Goal: Task Accomplishment & Management: Use online tool/utility

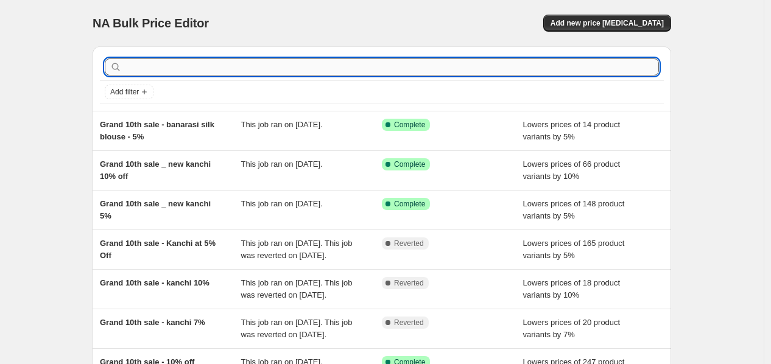
click at [181, 65] on input "text" at bounding box center [391, 66] width 535 height 17
type input "grand"
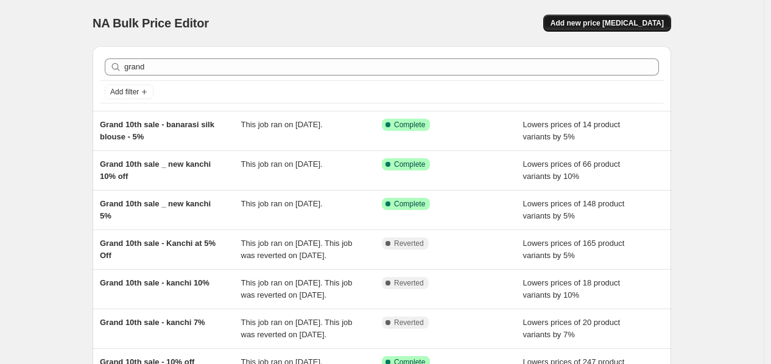
click at [605, 25] on span "Add new price [MEDICAL_DATA]" at bounding box center [606, 23] width 113 height 10
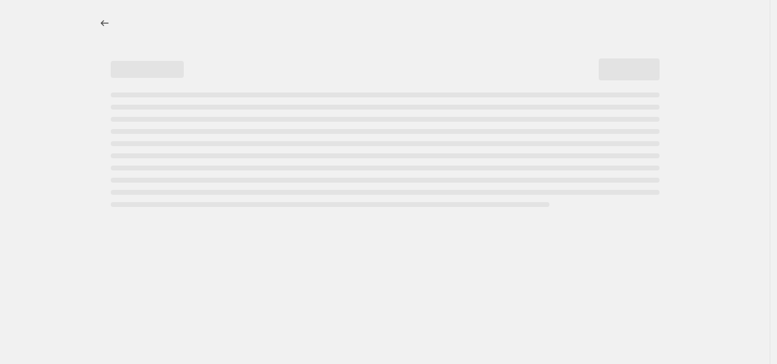
select select "percentage"
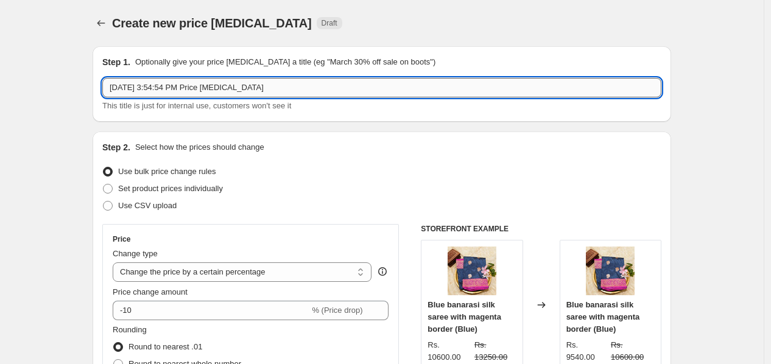
click at [198, 85] on input "[DATE] 3:54:54 PM Price [MEDICAL_DATA]" at bounding box center [381, 87] width 559 height 19
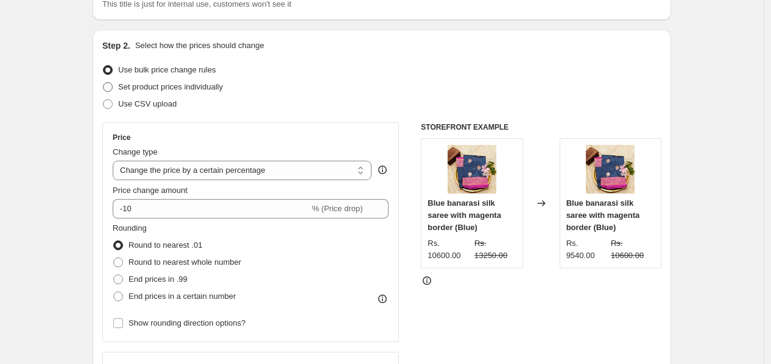
scroll to position [203, 0]
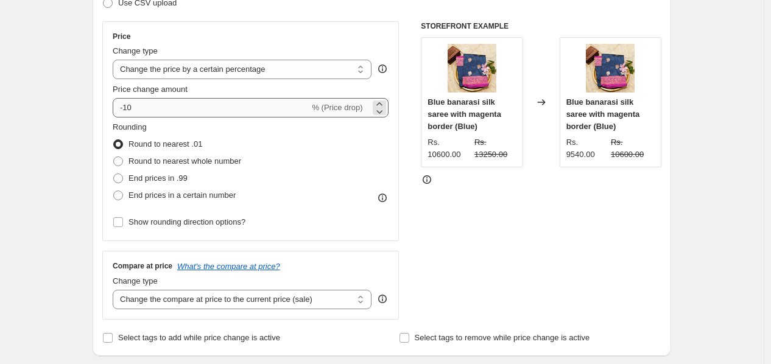
type input "Grand 10th sale - 2 kanchi silk - 5%off"
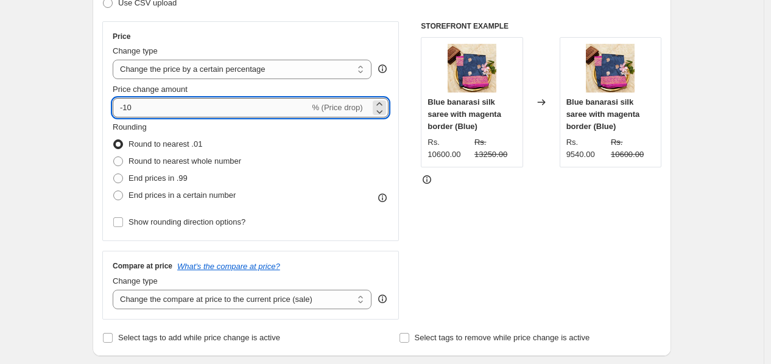
click at [161, 113] on input "-10" at bounding box center [211, 107] width 197 height 19
type input "-1"
type input "-5"
click at [122, 164] on span at bounding box center [118, 161] width 10 height 10
click at [114, 157] on input "Round to nearest whole number" at bounding box center [113, 156] width 1 height 1
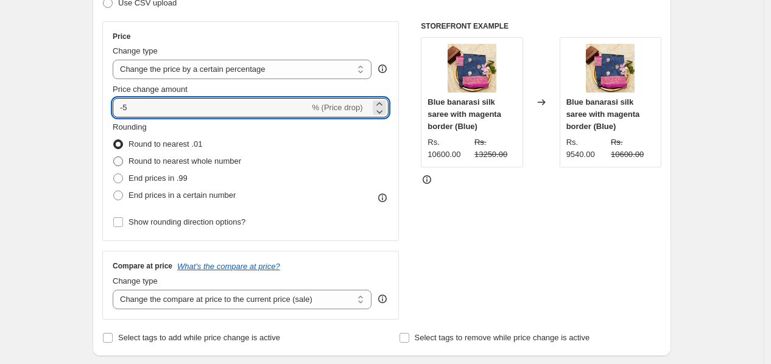
radio input "true"
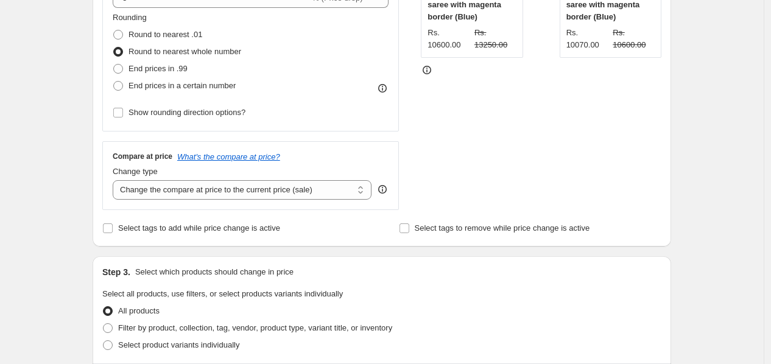
scroll to position [405, 0]
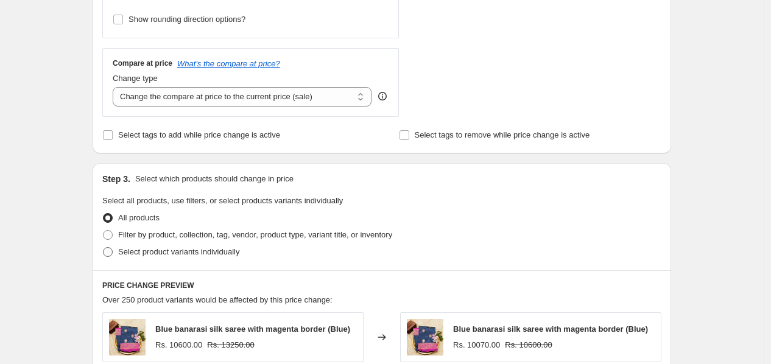
click at [108, 255] on span at bounding box center [108, 252] width 10 height 10
click at [103, 248] on input "Select product variants individually" at bounding box center [103, 247] width 1 height 1
radio input "true"
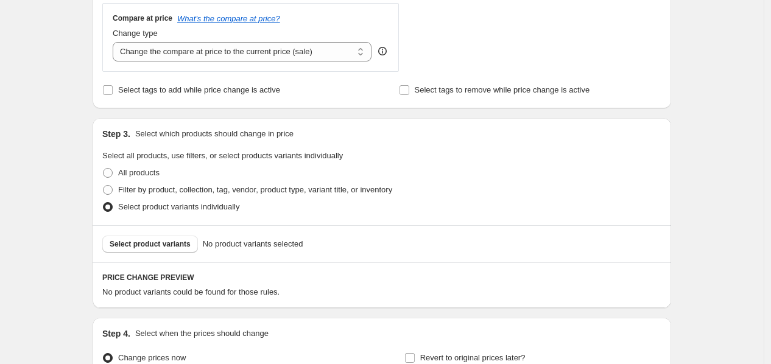
scroll to position [473, 0]
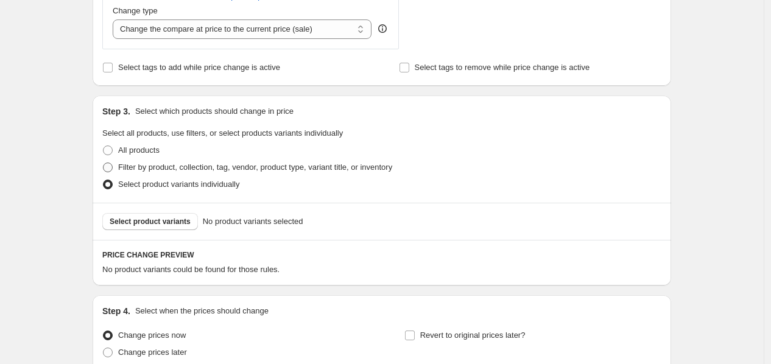
click at [112, 166] on span at bounding box center [108, 168] width 10 height 10
click at [103, 163] on input "Filter by product, collection, tag, vendor, product type, variant title, or inv…" at bounding box center [103, 163] width 1 height 1
radio input "true"
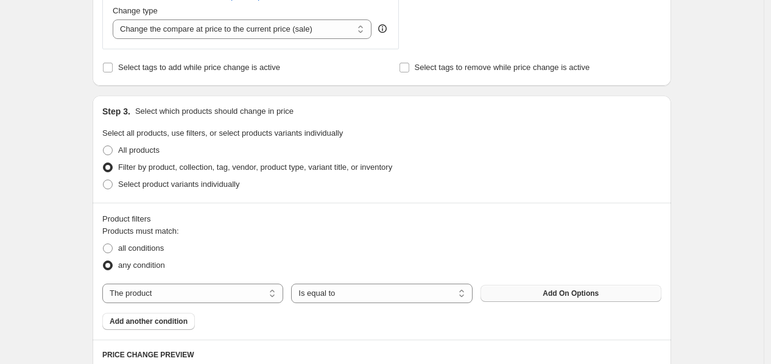
click at [541, 296] on button "Add On Options" at bounding box center [570, 293] width 181 height 17
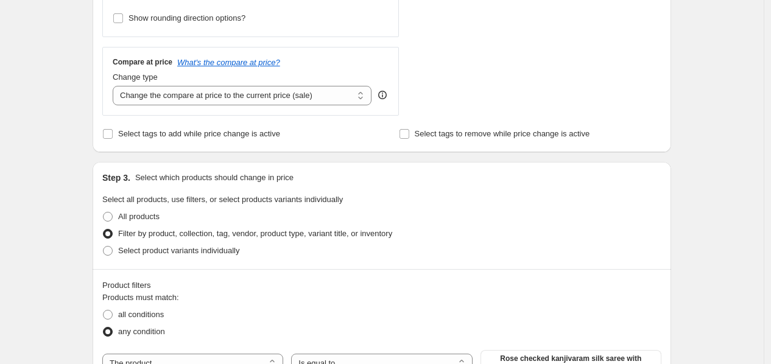
scroll to position [609, 0]
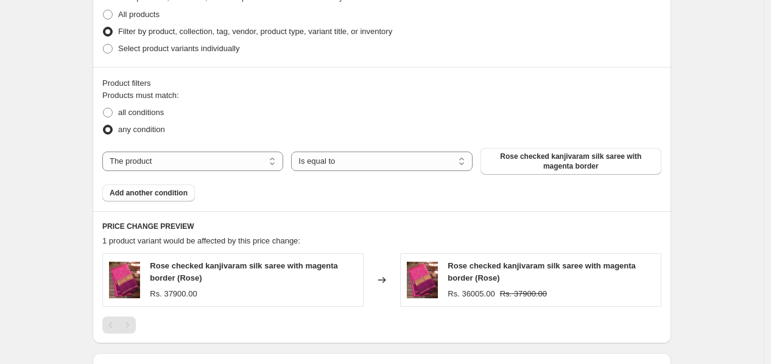
click at [172, 204] on div "Product filters Products must match: all conditions any condition The product T…" at bounding box center [382, 139] width 578 height 144
click at [172, 200] on button "Add another condition" at bounding box center [148, 192] width 93 height 17
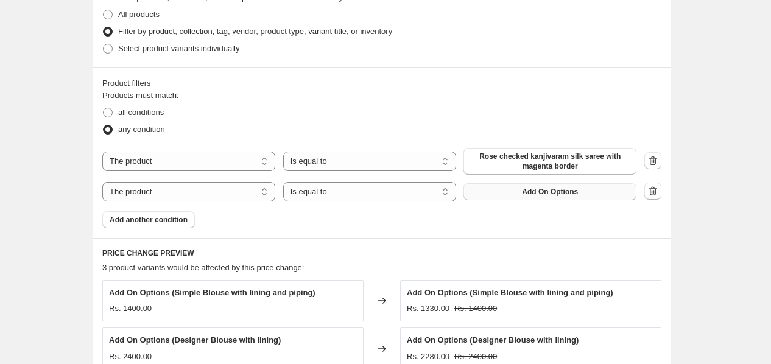
click at [507, 188] on button "Add On Options" at bounding box center [549, 191] width 173 height 17
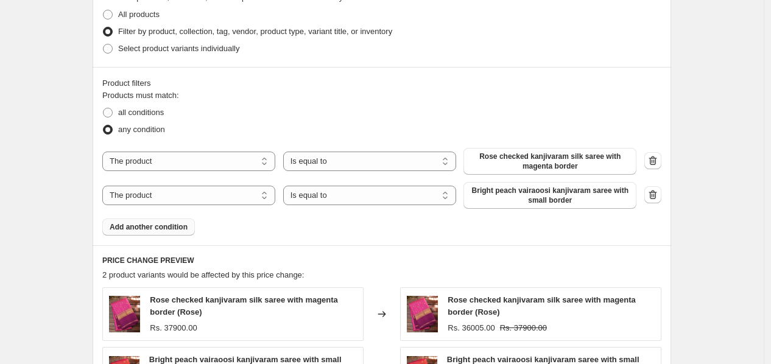
click at [190, 231] on button "Add another condition" at bounding box center [148, 227] width 93 height 17
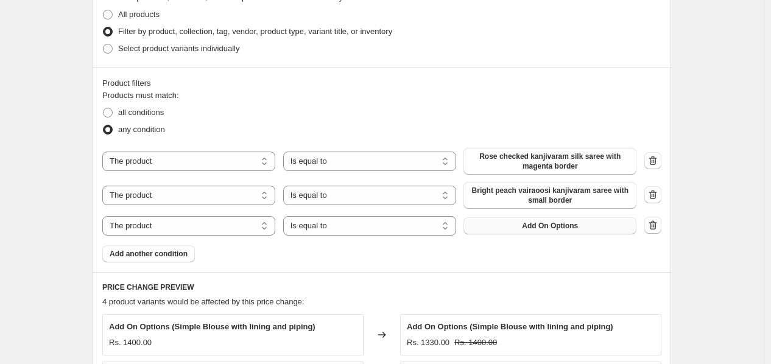
click at [573, 233] on button "Add On Options" at bounding box center [549, 225] width 173 height 17
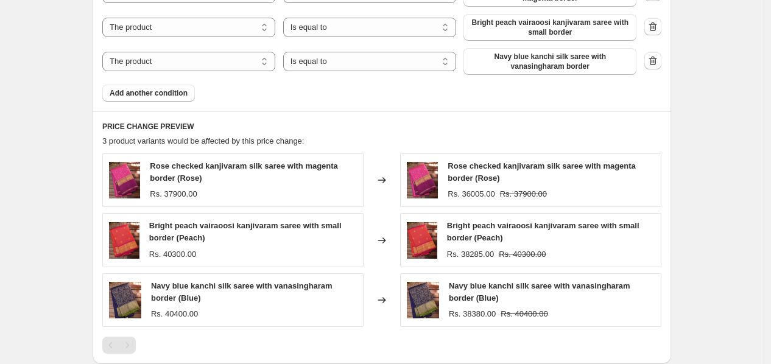
scroll to position [947, 0]
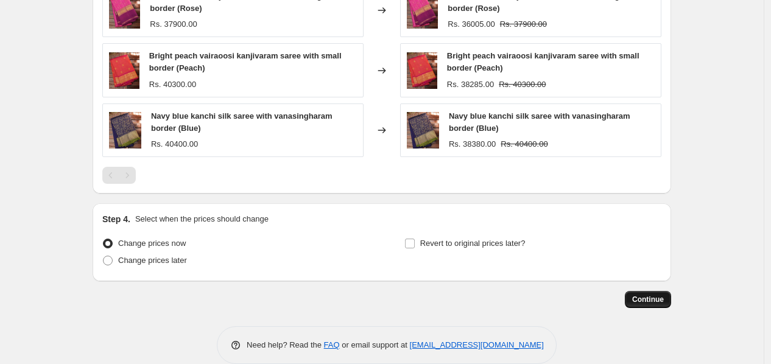
click at [642, 298] on span "Continue" at bounding box center [648, 300] width 32 height 10
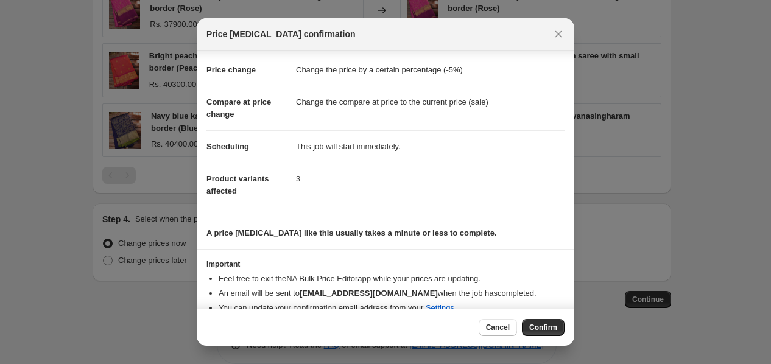
scroll to position [35, 0]
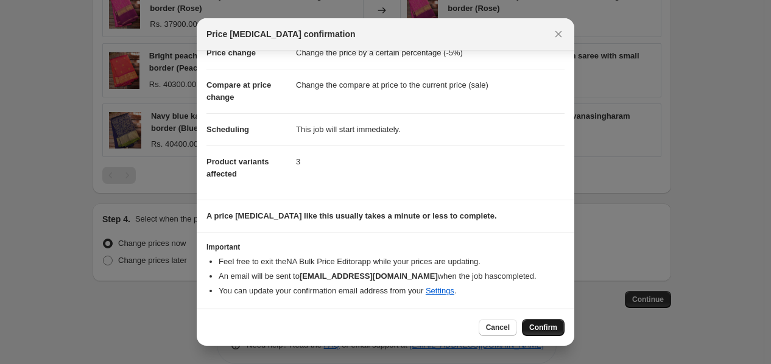
click at [541, 336] on button "Confirm" at bounding box center [543, 327] width 43 height 17
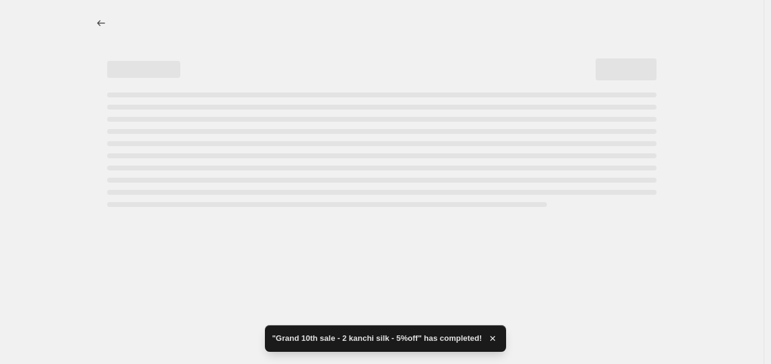
select select "percentage"
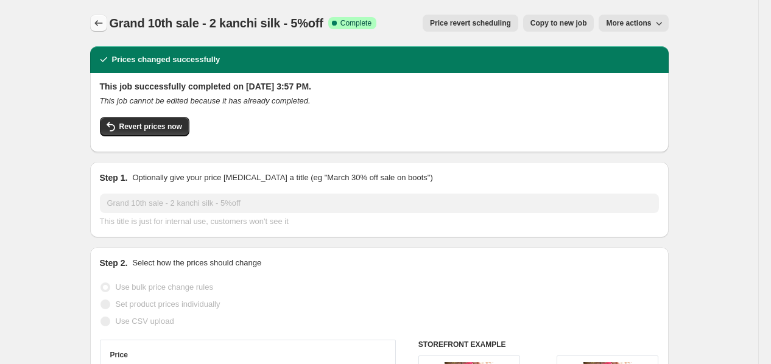
click at [94, 30] on button "Price change jobs" at bounding box center [98, 23] width 17 height 17
